Goal: Navigation & Orientation: Understand site structure

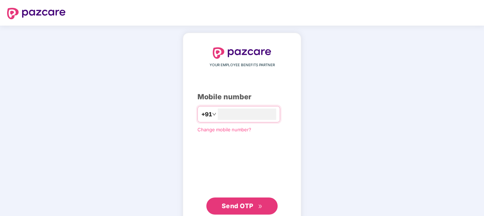
type input "**********"
click at [237, 204] on span "Send OTP" at bounding box center [238, 205] width 32 height 7
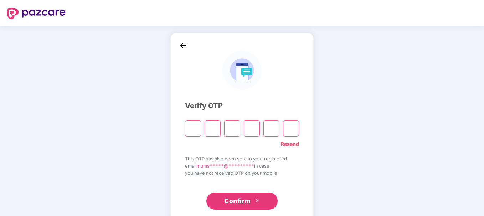
type input "*"
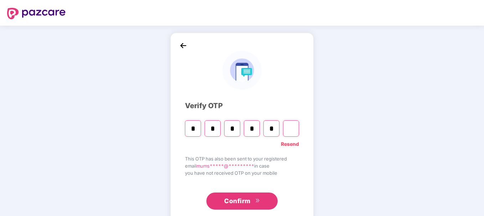
type input "*"
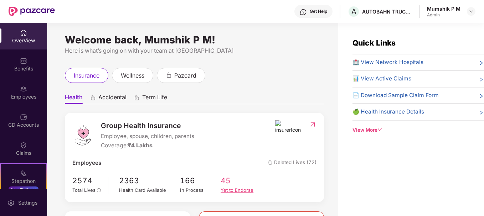
click at [231, 190] on div "Yet to Endorse" at bounding box center [241, 190] width 41 height 7
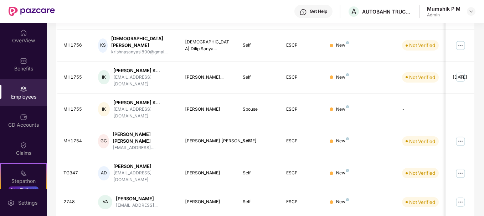
scroll to position [239, 0]
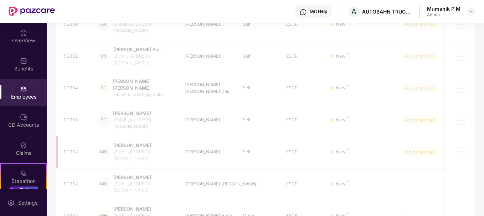
scroll to position [228, 0]
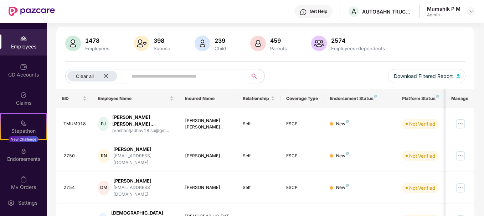
scroll to position [58, 0]
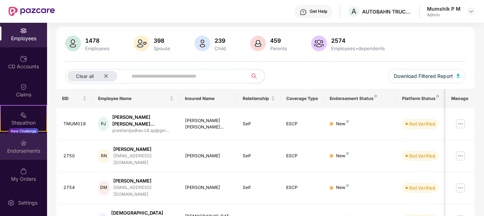
click at [23, 151] on div "Endorsements" at bounding box center [23, 151] width 47 height 7
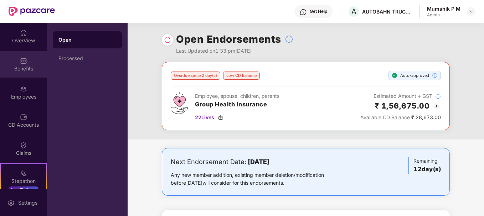
click at [24, 66] on div "Benefits" at bounding box center [23, 68] width 47 height 7
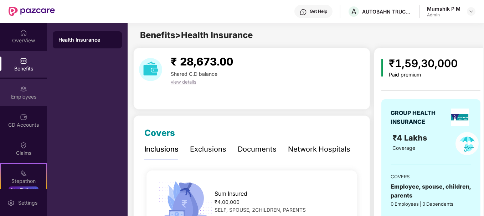
click at [19, 79] on div "Employees" at bounding box center [23, 92] width 47 height 27
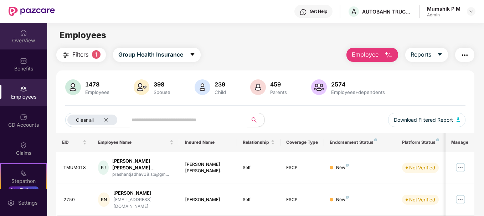
click at [25, 38] on div "OverView" at bounding box center [23, 40] width 47 height 7
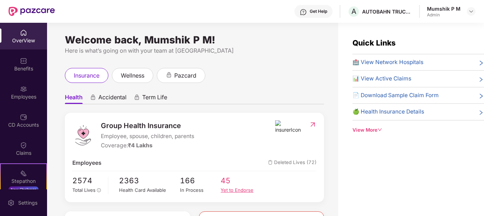
click at [232, 187] on div "Yet to Endorse" at bounding box center [241, 190] width 41 height 7
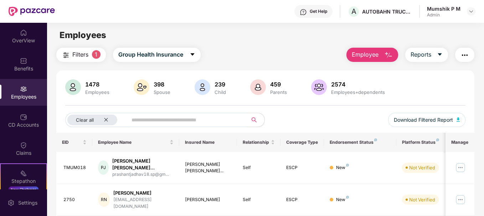
click at [31, 100] on div "Employees" at bounding box center [23, 96] width 47 height 7
click at [30, 145] on div "Claims" at bounding box center [23, 148] width 47 height 27
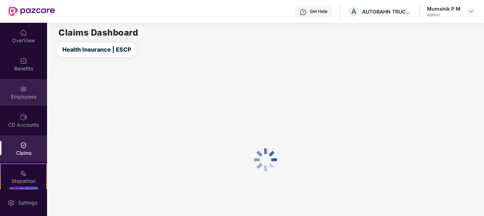
click at [22, 79] on div "Employees" at bounding box center [23, 92] width 47 height 27
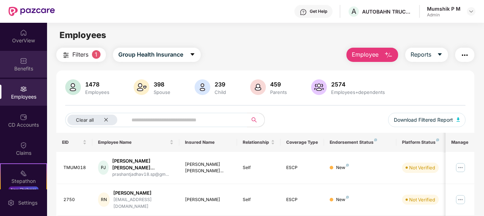
click at [23, 68] on div "Benefits" at bounding box center [23, 68] width 47 height 7
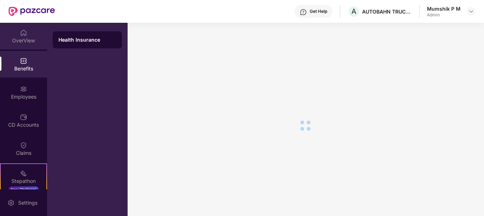
click at [22, 41] on div "OverView" at bounding box center [23, 40] width 47 height 7
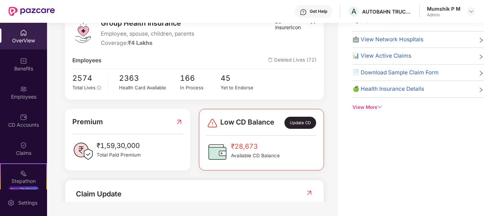
scroll to position [75, 0]
